Goal: Information Seeking & Learning: Find specific fact

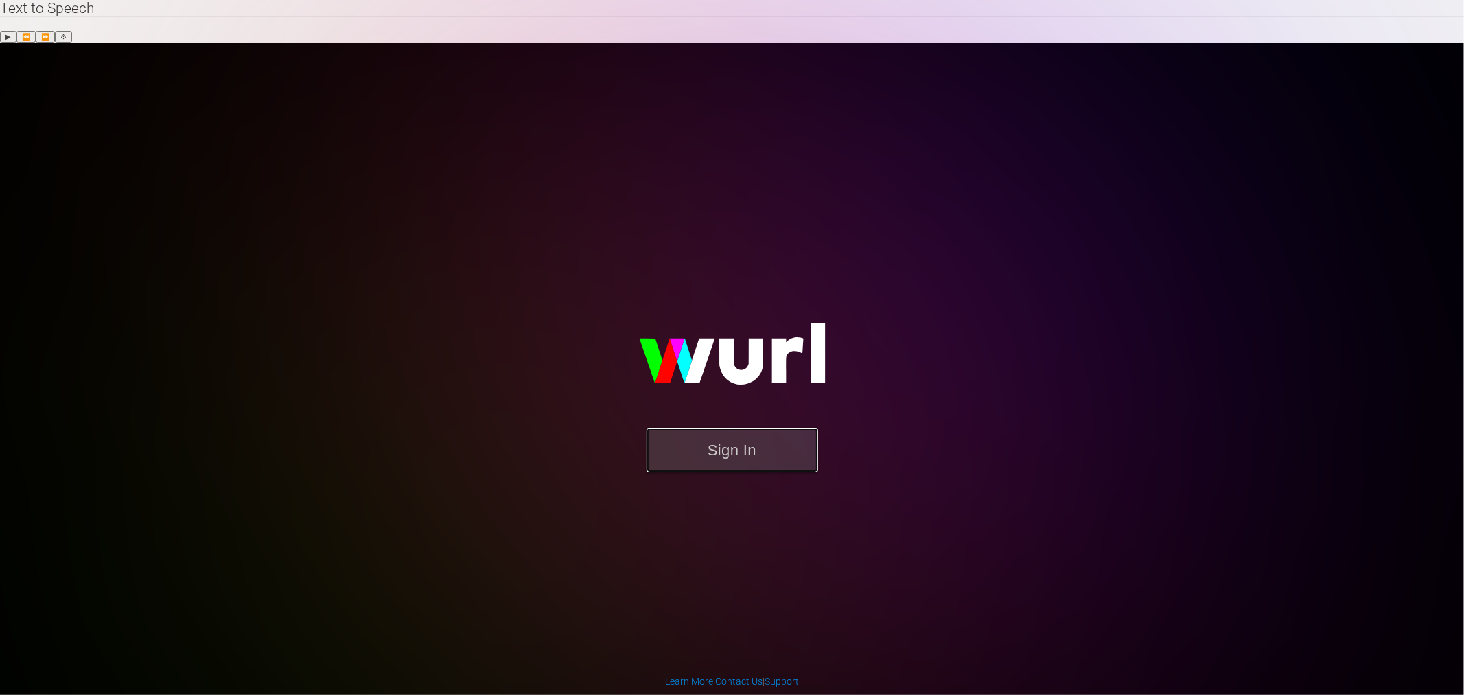
click at [755, 428] on button "Sign In" at bounding box center [733, 450] width 172 height 45
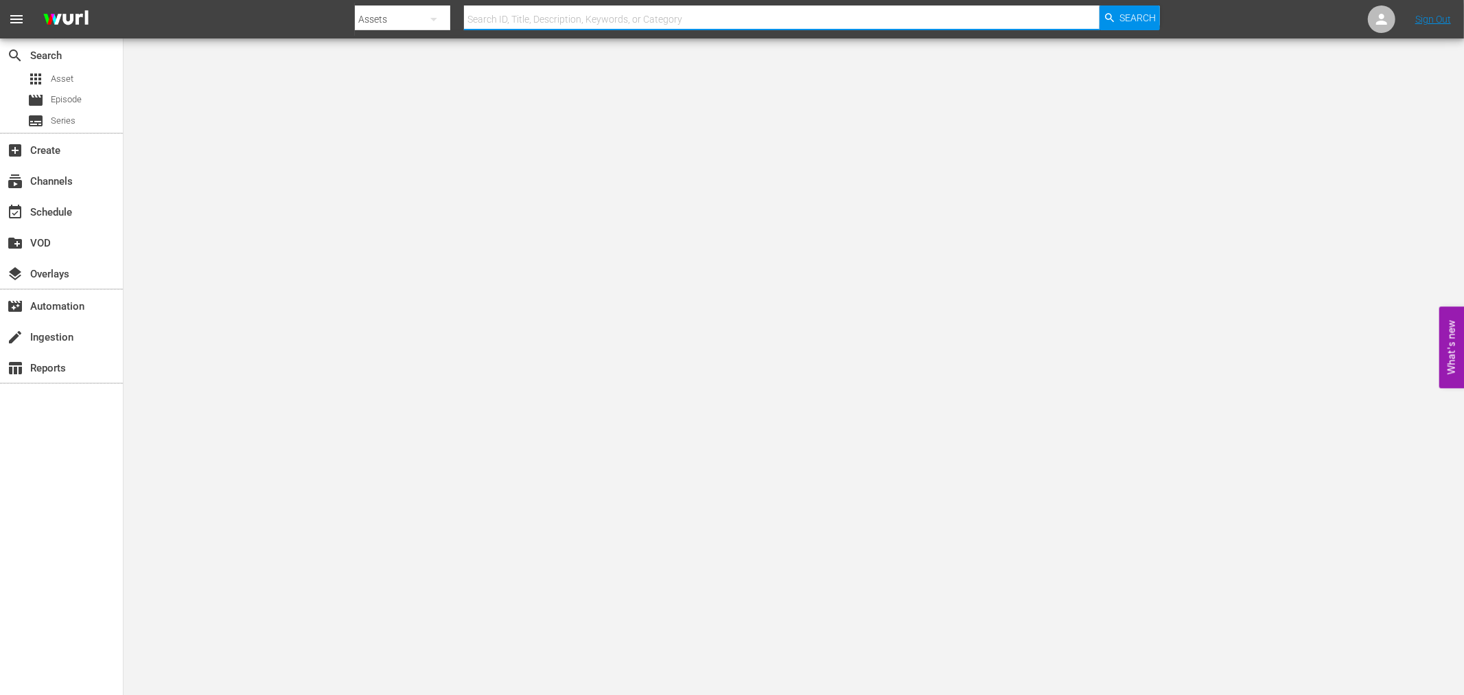
click at [634, 16] on input "text" at bounding box center [782, 19] width 636 height 33
paste input "Live With The War And Treaty"
type input "Live With The War And Treaty"
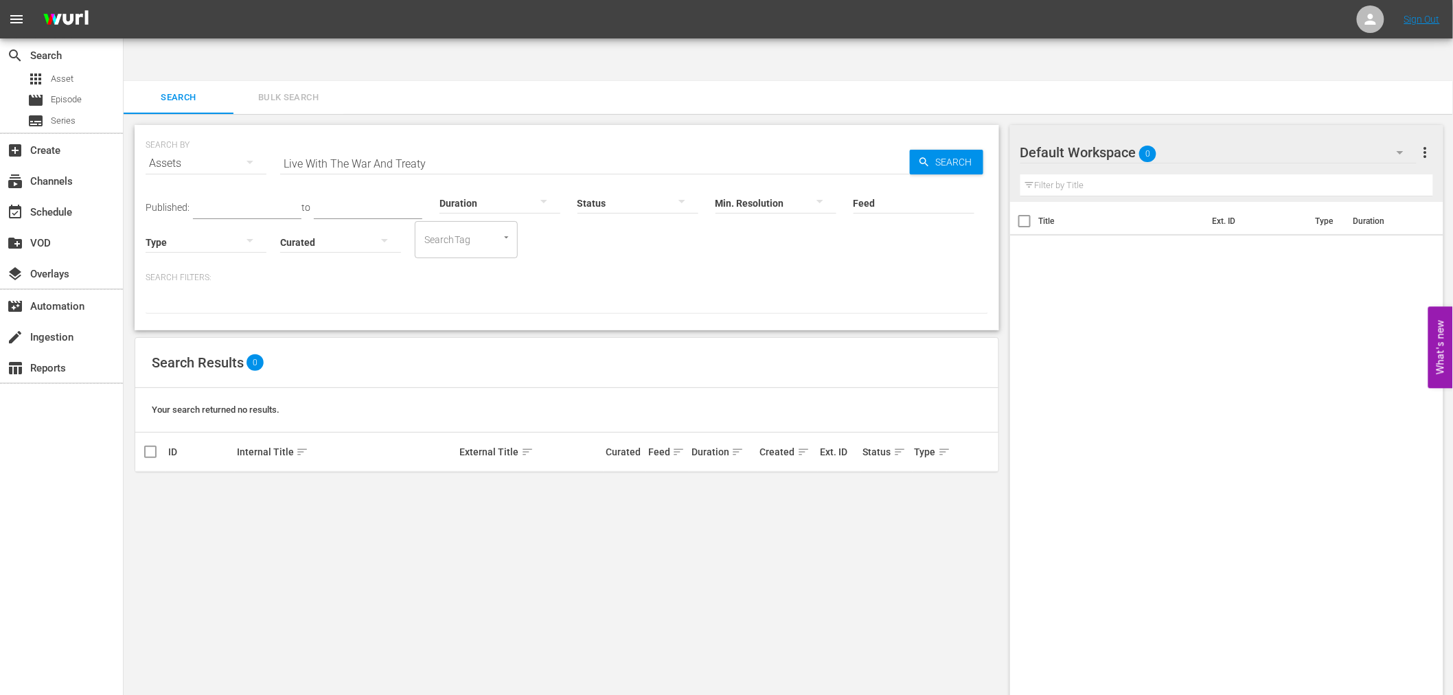
click at [362, 147] on input "Live With The War And Treaty" at bounding box center [595, 163] width 630 height 33
type input "Treaty"
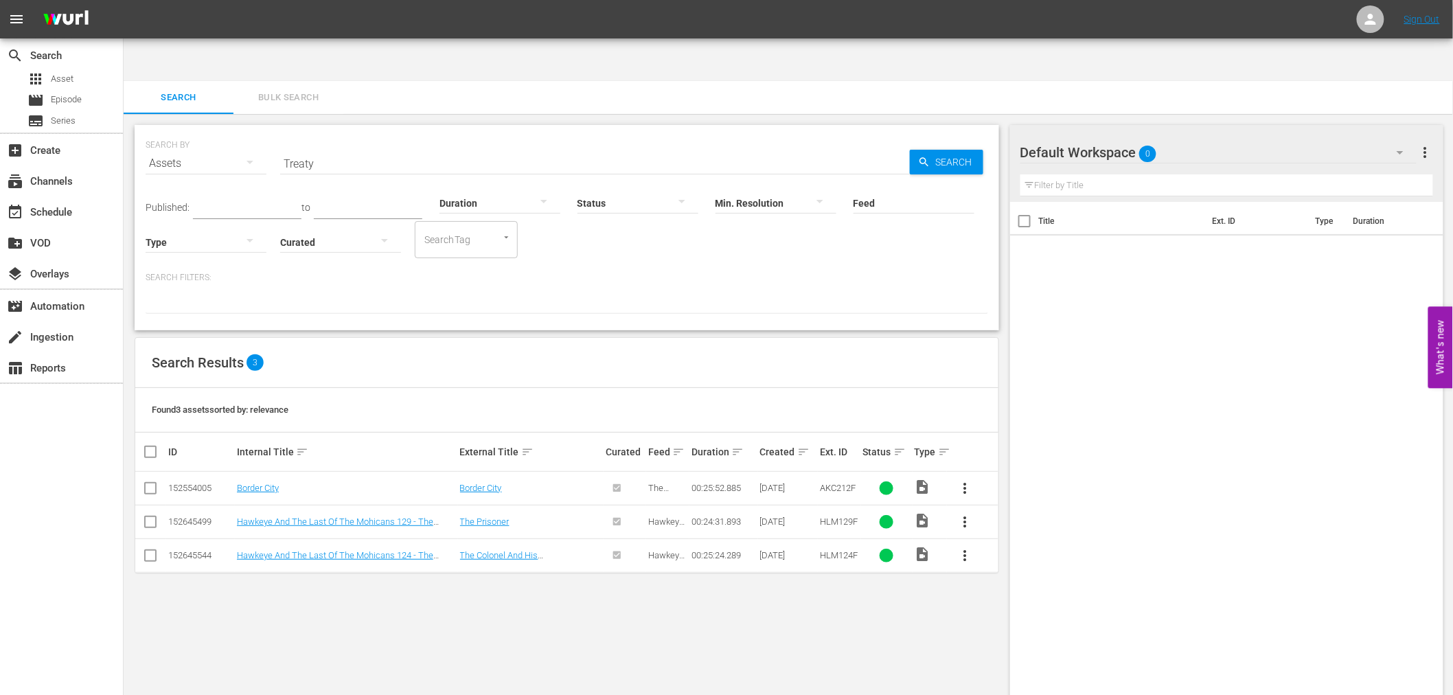
click at [442, 591] on div "SEARCH BY Search By Assets Search ID, Title, Description, Keywords, or Category…" at bounding box center [567, 426] width 886 height 625
